Goal: Check status: Check status

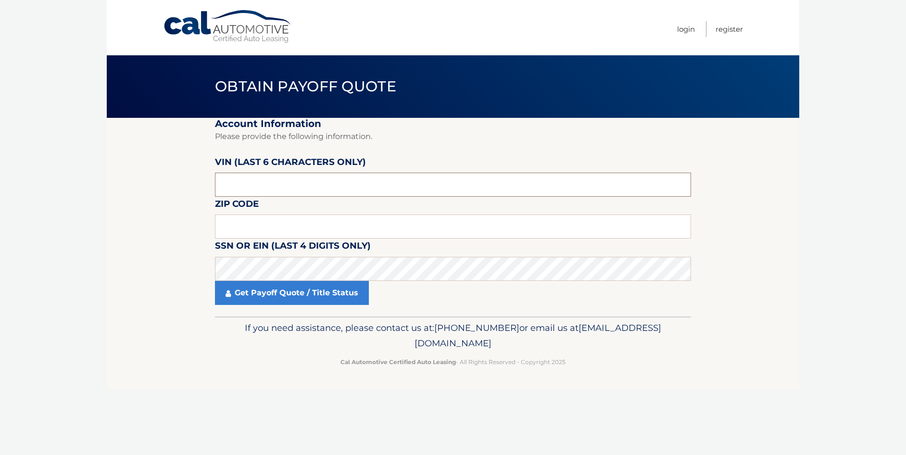
click at [275, 186] on input "text" at bounding box center [453, 185] width 476 height 24
type input "328114"
click at [265, 224] on input "text" at bounding box center [453, 226] width 476 height 24
type input "18343"
click button "For Originating Dealer" at bounding box center [0, 0] width 0 height 0
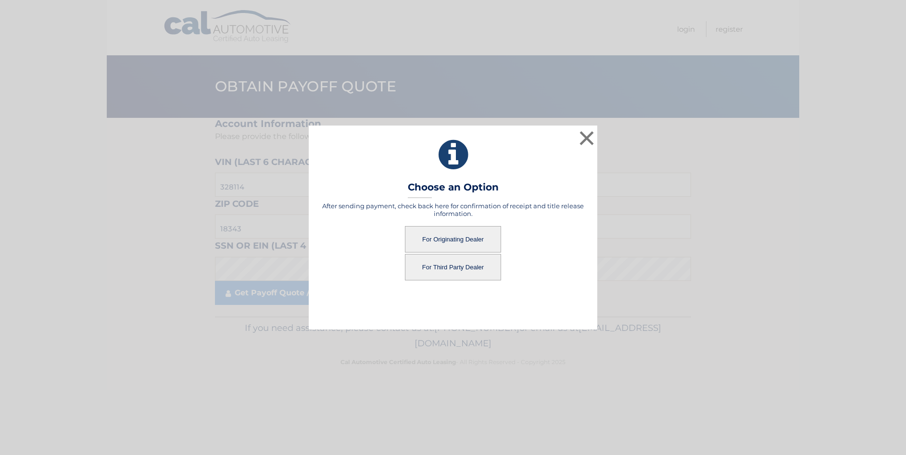
click at [462, 237] on button "For Originating Dealer" at bounding box center [453, 239] width 96 height 26
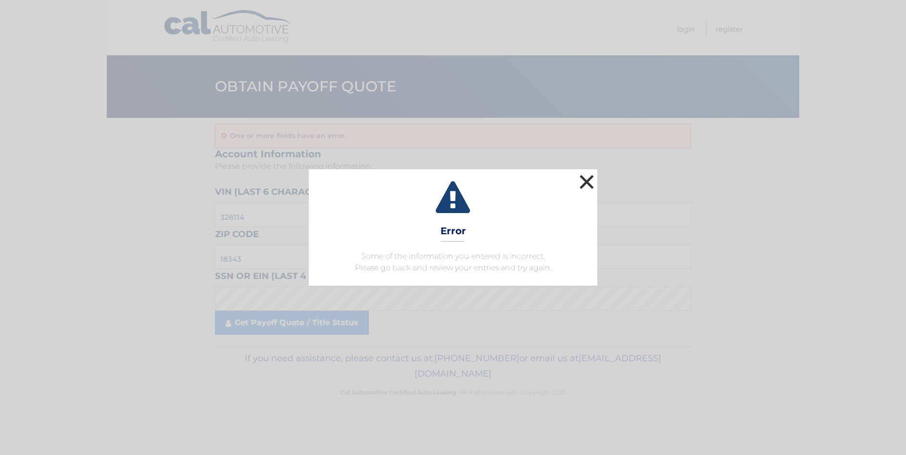
click at [590, 181] on button "×" at bounding box center [586, 181] width 19 height 19
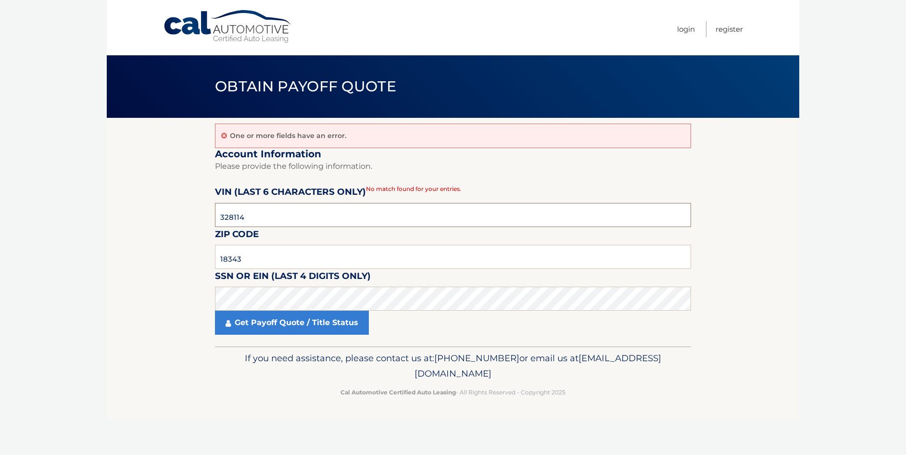
click at [270, 216] on input "328114" at bounding box center [453, 215] width 476 height 24
type input "328114"
click at [268, 257] on input "18343" at bounding box center [453, 257] width 476 height 24
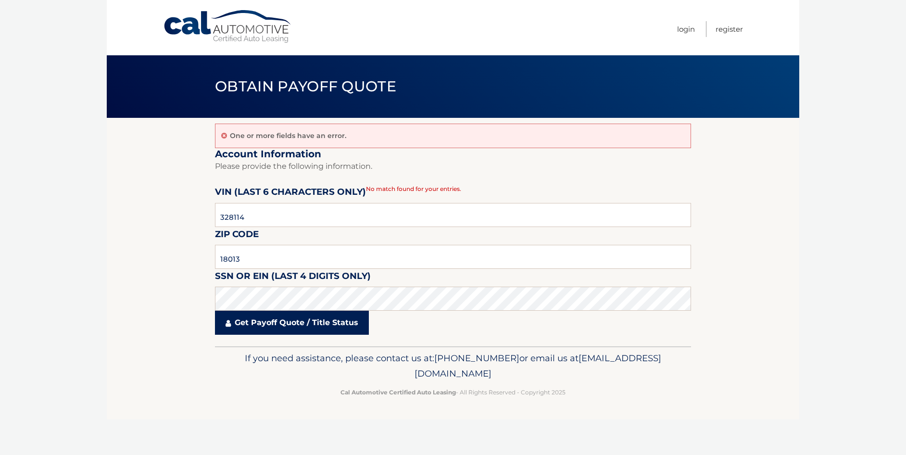
click at [279, 320] on link "Get Payoff Quote / Title Status" at bounding box center [292, 323] width 154 height 24
click at [329, 321] on link "Get Payoff Quote / Title Status" at bounding box center [292, 323] width 154 height 24
click at [261, 325] on link "Get Payoff Quote / Title Status" at bounding box center [292, 323] width 154 height 24
click at [261, 324] on link "Get Payoff Quote / Title Status" at bounding box center [292, 323] width 154 height 24
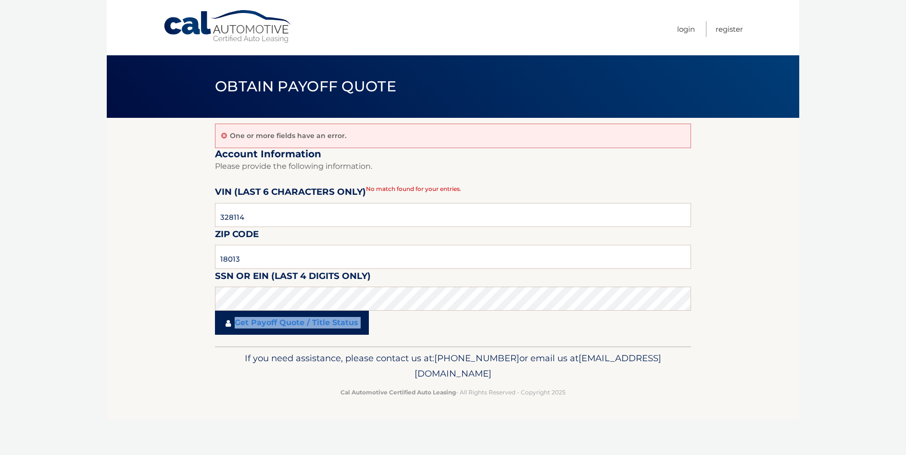
click at [261, 324] on link "Get Payoff Quote / Title Status" at bounding box center [292, 323] width 154 height 24
click at [262, 325] on link "Get Payoff Quote / Title Status" at bounding box center [292, 323] width 154 height 24
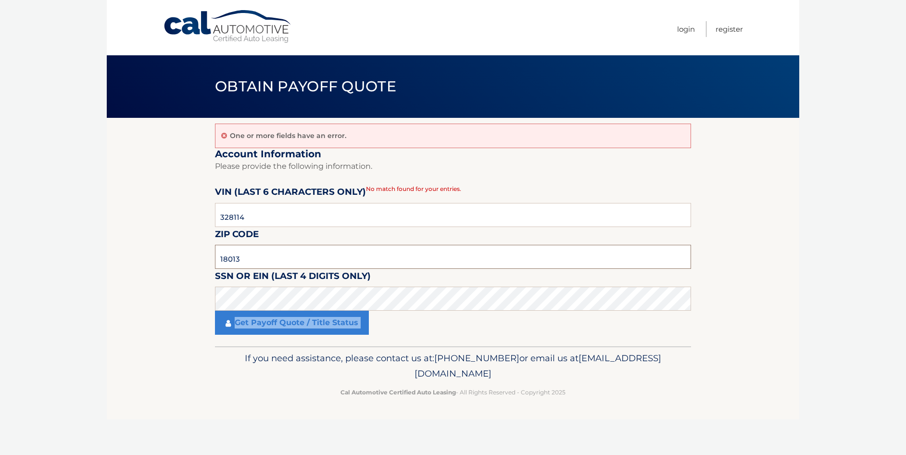
click at [258, 256] on input "18013" at bounding box center [453, 257] width 476 height 24
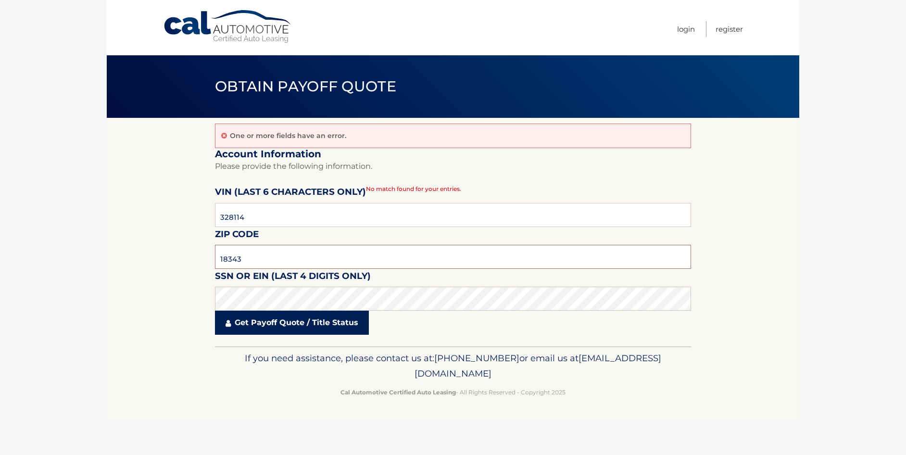
type input "18343"
click at [288, 326] on link "Get Payoff Quote / Title Status" at bounding box center [292, 323] width 154 height 24
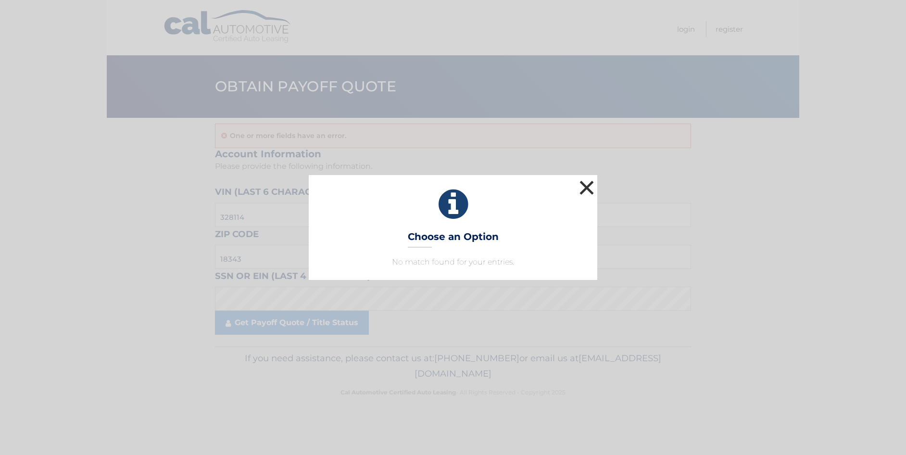
click at [588, 184] on button "×" at bounding box center [586, 187] width 19 height 19
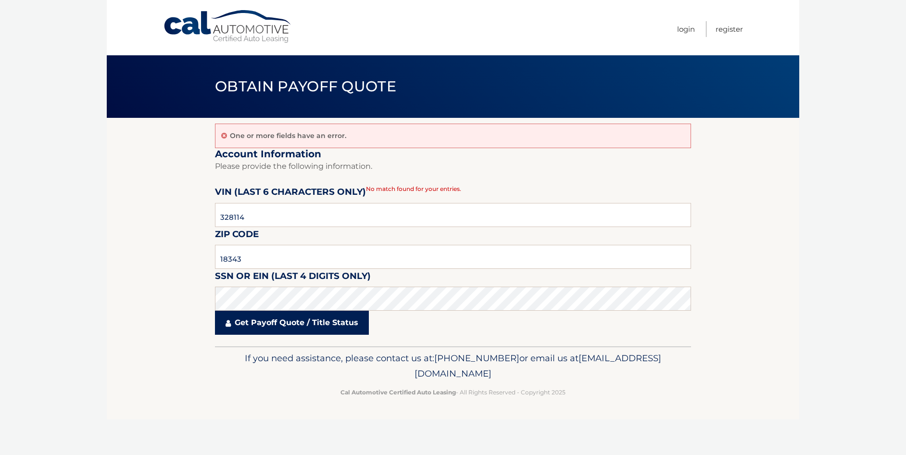
click at [346, 326] on link "Get Payoff Quote / Title Status" at bounding box center [292, 323] width 154 height 24
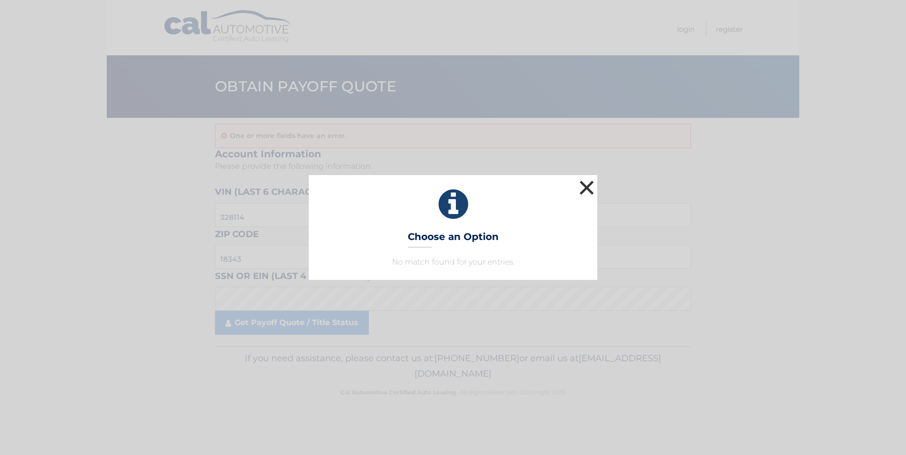
drag, startPoint x: 592, startPoint y: 183, endPoint x: 592, endPoint y: 191, distance: 7.7
click at [592, 184] on button "×" at bounding box center [586, 187] width 19 height 19
click at [585, 185] on button "×" at bounding box center [586, 187] width 19 height 19
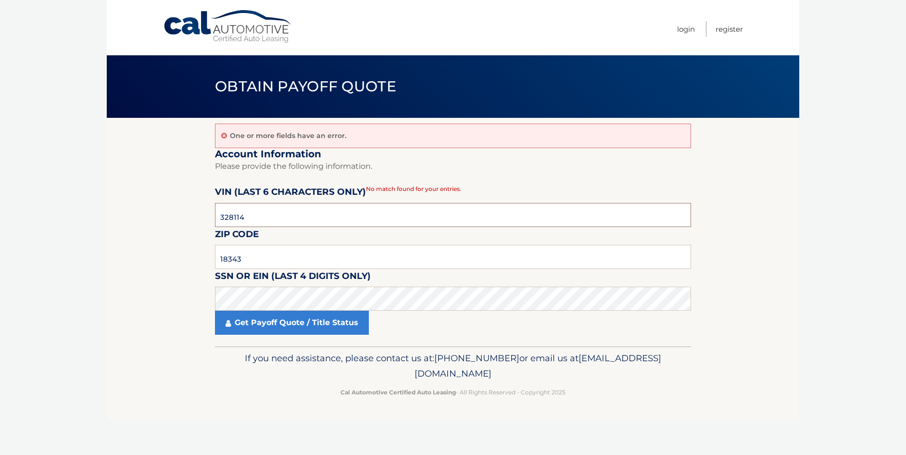
click at [263, 220] on input "328114" at bounding box center [453, 215] width 476 height 24
type input "328114"
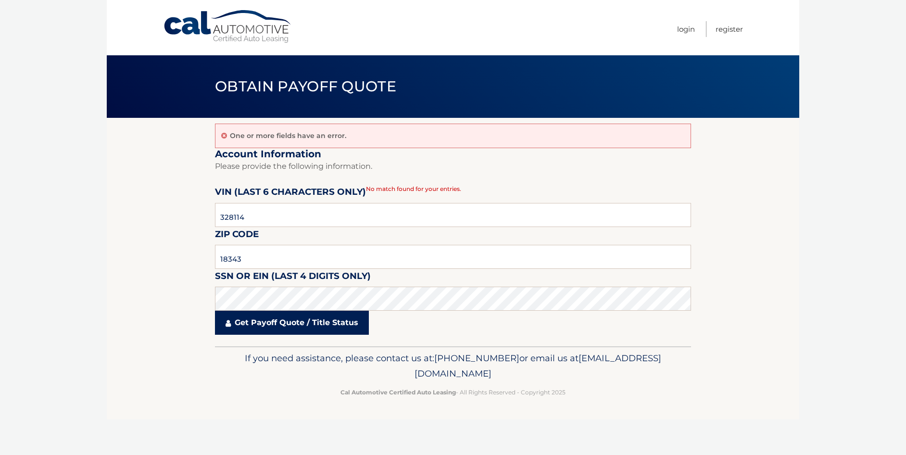
click at [261, 325] on link "Get Payoff Quote / Title Status" at bounding box center [292, 323] width 154 height 24
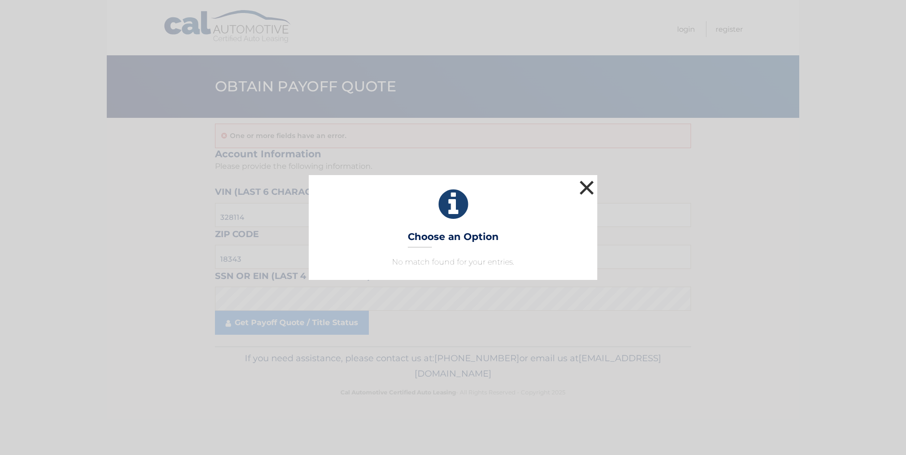
click at [587, 186] on button "×" at bounding box center [586, 187] width 19 height 19
